Goal: Transaction & Acquisition: Download file/media

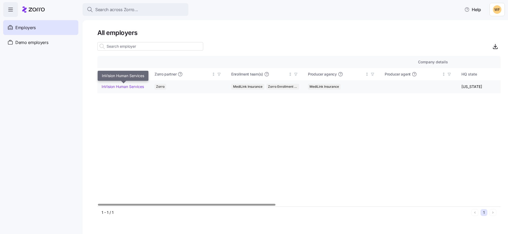
click at [119, 85] on link "InVision Human Services" at bounding box center [123, 86] width 42 height 5
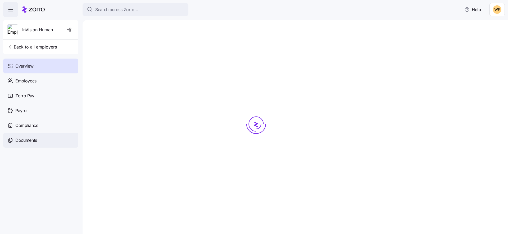
click at [35, 138] on span "Documents" at bounding box center [26, 140] width 22 height 7
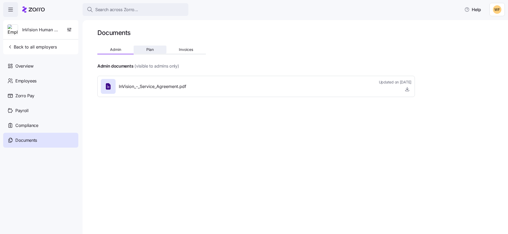
click at [147, 49] on span "Plan" at bounding box center [149, 50] width 7 height 4
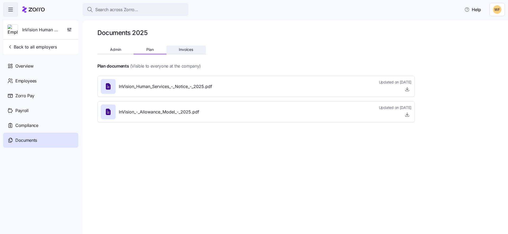
click at [190, 50] on span "Invoices" at bounding box center [186, 50] width 14 height 4
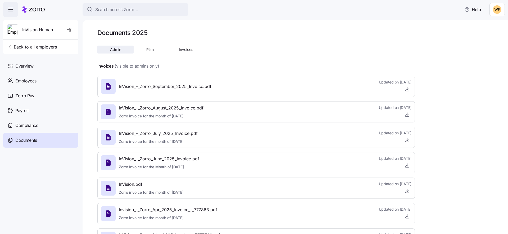
click at [115, 52] on button "Admin" at bounding box center [115, 50] width 36 height 8
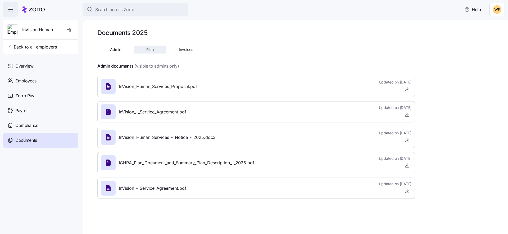
click at [147, 48] on span "Plan" at bounding box center [149, 50] width 7 height 4
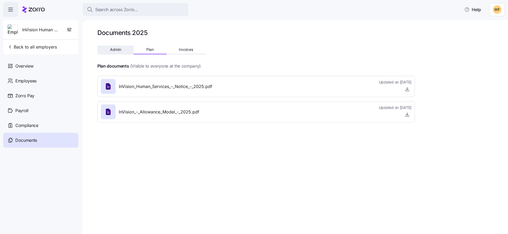
click at [116, 46] on button "Admin" at bounding box center [115, 50] width 36 height 8
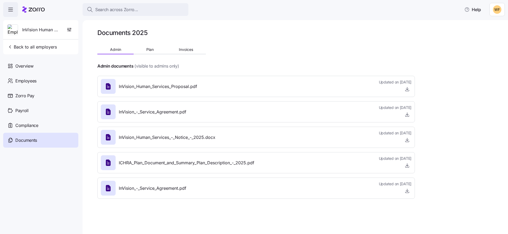
click at [145, 188] on span "InVision_-_Service_Agreement.pdf" at bounding box center [152, 188] width 67 height 7
drag, startPoint x: 123, startPoint y: 189, endPoint x: 113, endPoint y: 189, distance: 10.3
click at [123, 189] on span "InVision_-_Service_Agreement.pdf" at bounding box center [152, 188] width 67 height 7
click at [109, 188] on icon at bounding box center [108, 188] width 5 height 6
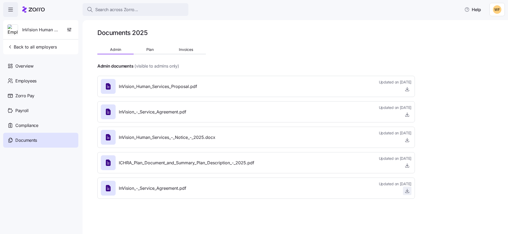
click at [408, 191] on icon "button" at bounding box center [407, 190] width 2 height 1
click at [129, 114] on span "InVision_-_Service_Agreement.pdf" at bounding box center [152, 111] width 67 height 7
click at [409, 114] on icon "button" at bounding box center [407, 114] width 5 height 5
click at [406, 89] on icon "button" at bounding box center [407, 88] width 5 height 5
click at [408, 139] on icon "button" at bounding box center [407, 139] width 5 height 5
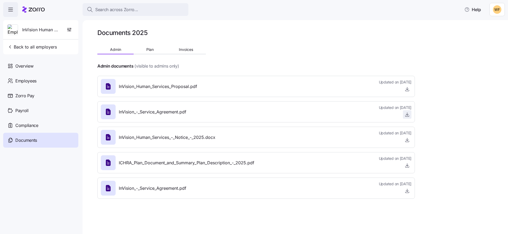
click at [406, 115] on icon "button" at bounding box center [407, 114] width 5 height 5
